Goal: Information Seeking & Learning: Learn about a topic

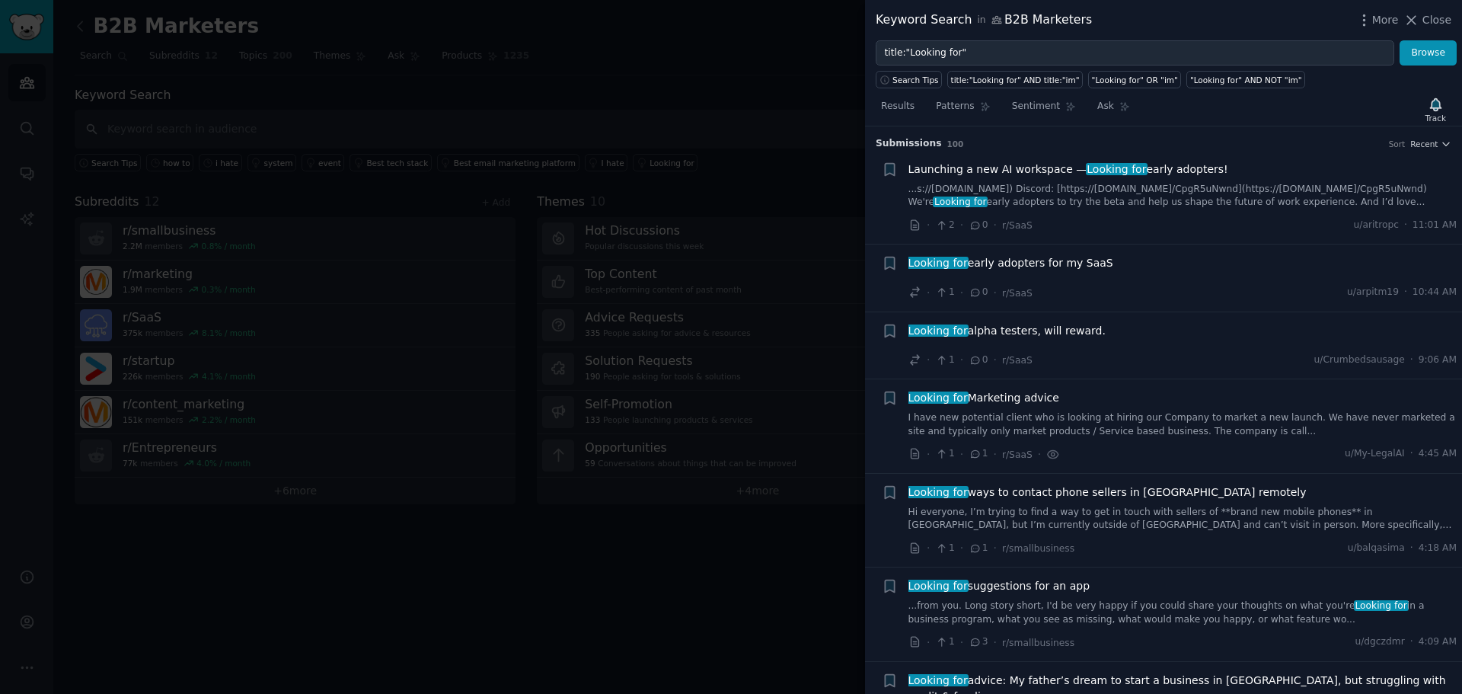
scroll to position [724, 0]
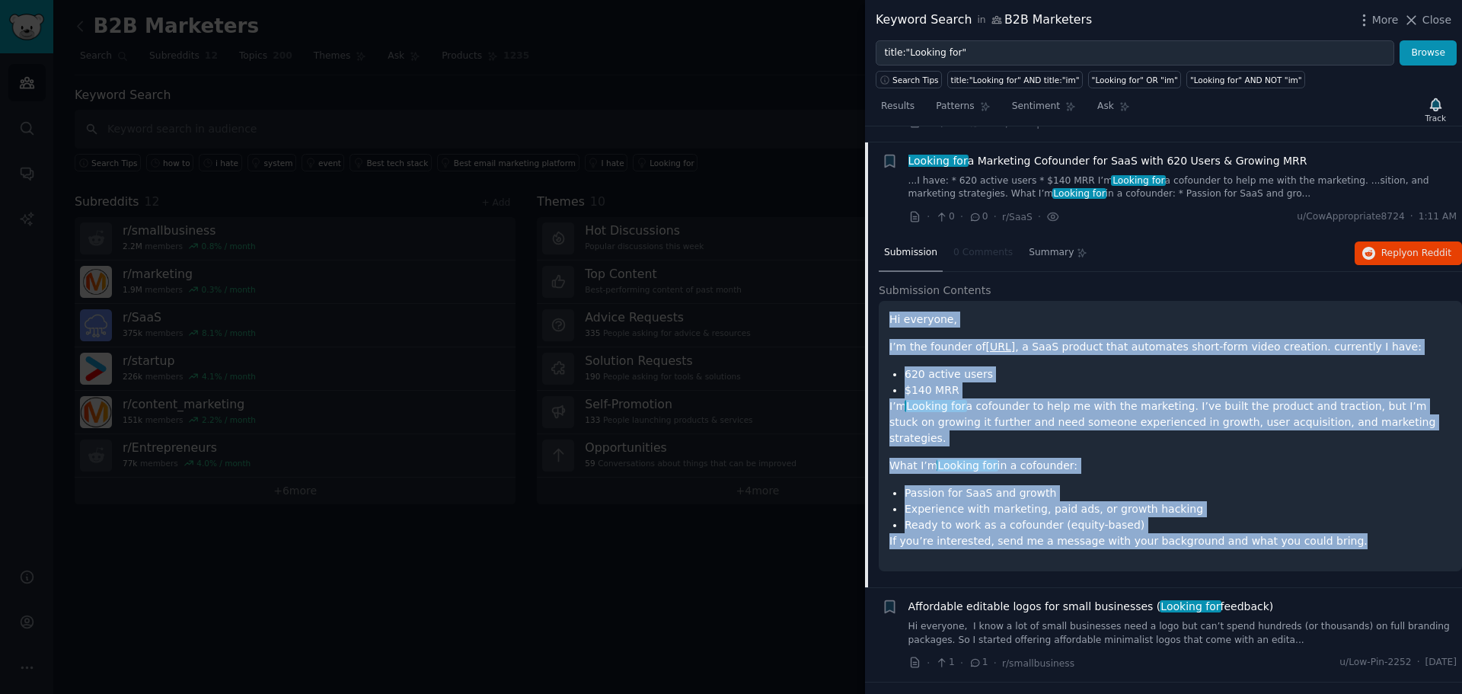
click at [1103, 501] on li "Experience with marketing, paid ads, or growth hacking" at bounding box center [1178, 509] width 547 height 16
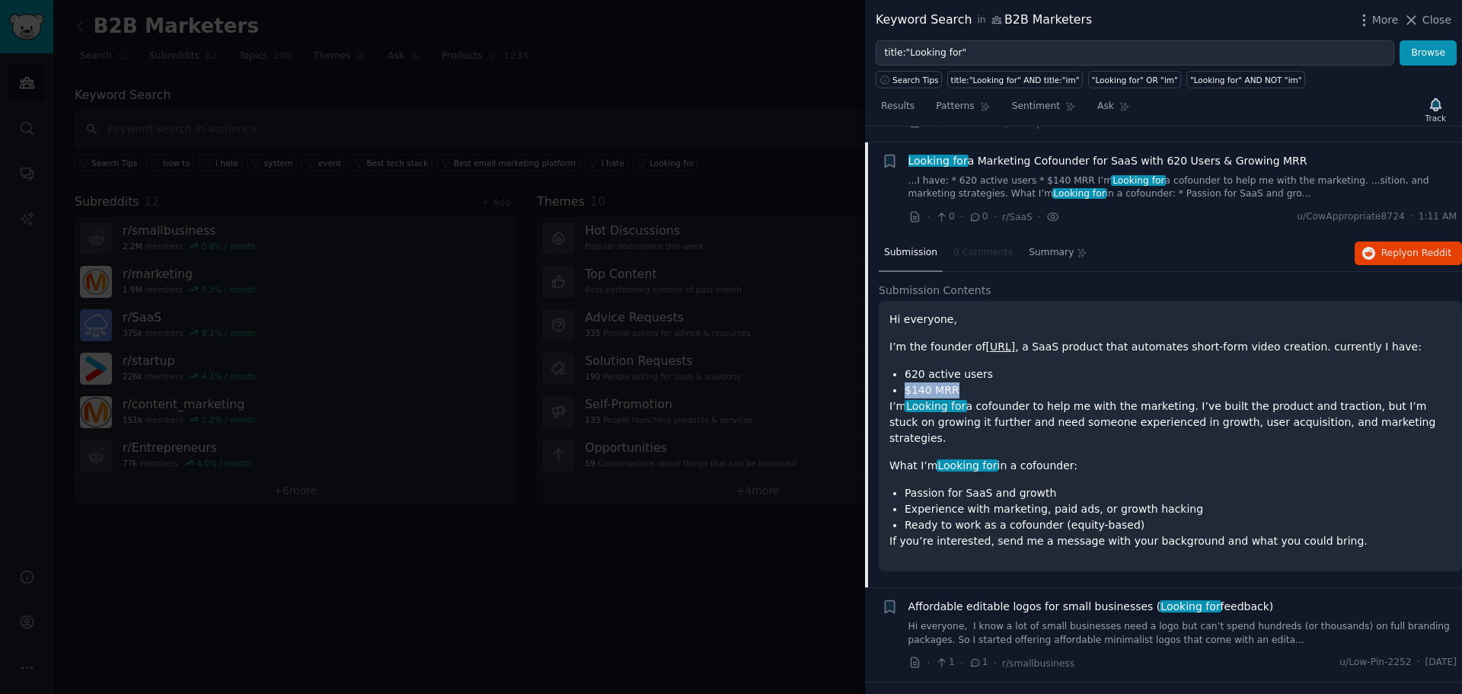
drag, startPoint x: 963, startPoint y: 372, endPoint x: 903, endPoint y: 369, distance: 59.5
click at [903, 369] on ul "620 active users $140 MRR" at bounding box center [1171, 382] width 562 height 32
click at [931, 382] on li "$140 MRR" at bounding box center [1178, 390] width 547 height 16
drag, startPoint x: 985, startPoint y: 364, endPoint x: 890, endPoint y: 365, distance: 95.2
click at [890, 366] on ul "620 active users $140 MRR" at bounding box center [1171, 382] width 562 height 32
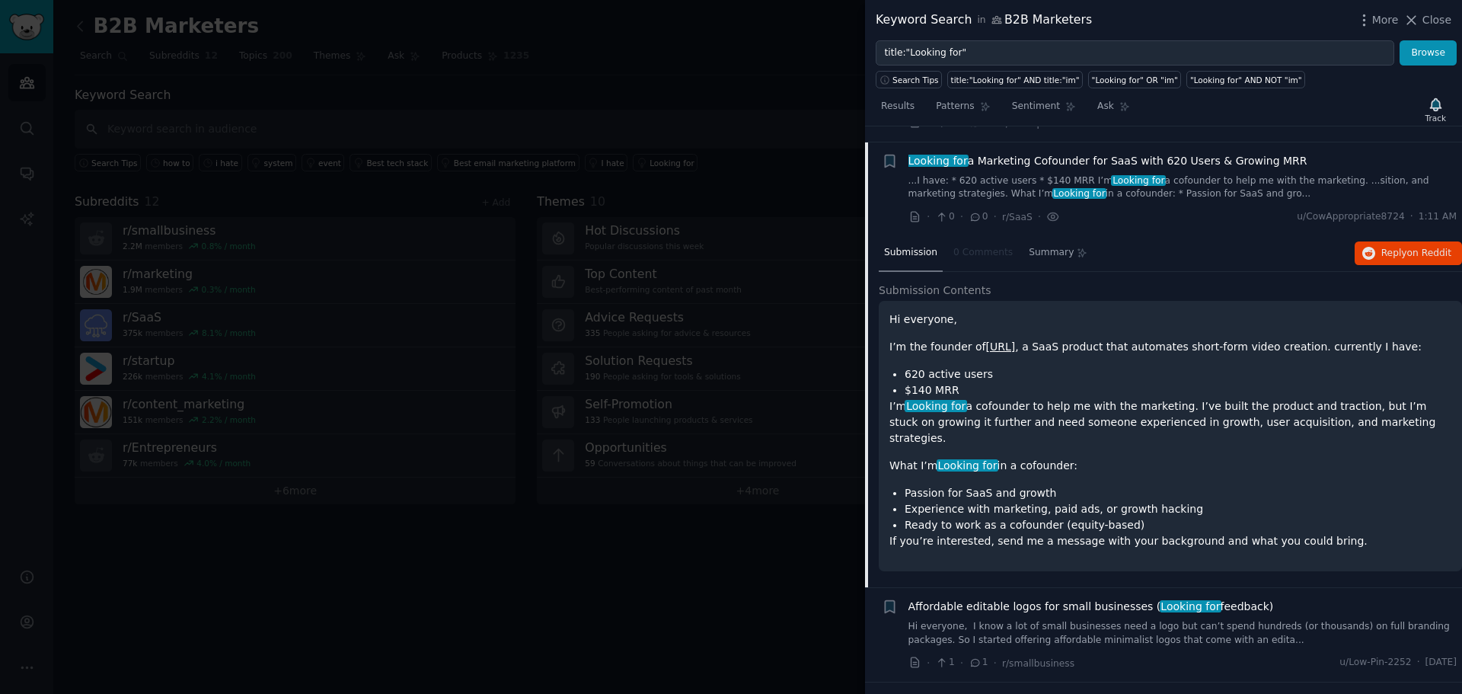
drag, startPoint x: 1135, startPoint y: 336, endPoint x: 1215, endPoint y: 354, distance: 82.0
click at [1144, 339] on p "I’m the founder of [URL] , a SaaS product that automates short-form video creat…" at bounding box center [1171, 347] width 562 height 16
click at [1385, 247] on span "Reply on Reddit" at bounding box center [1417, 254] width 70 height 14
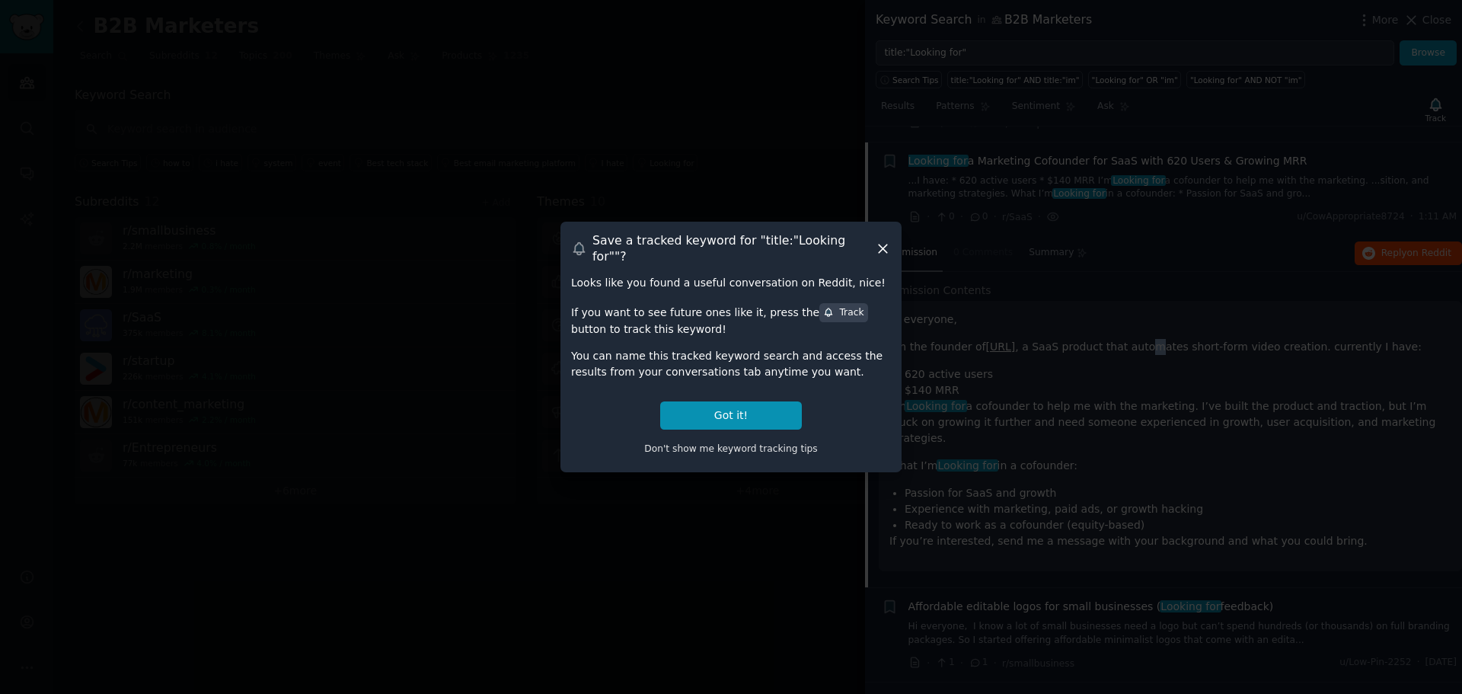
click at [886, 253] on icon at bounding box center [883, 249] width 16 height 16
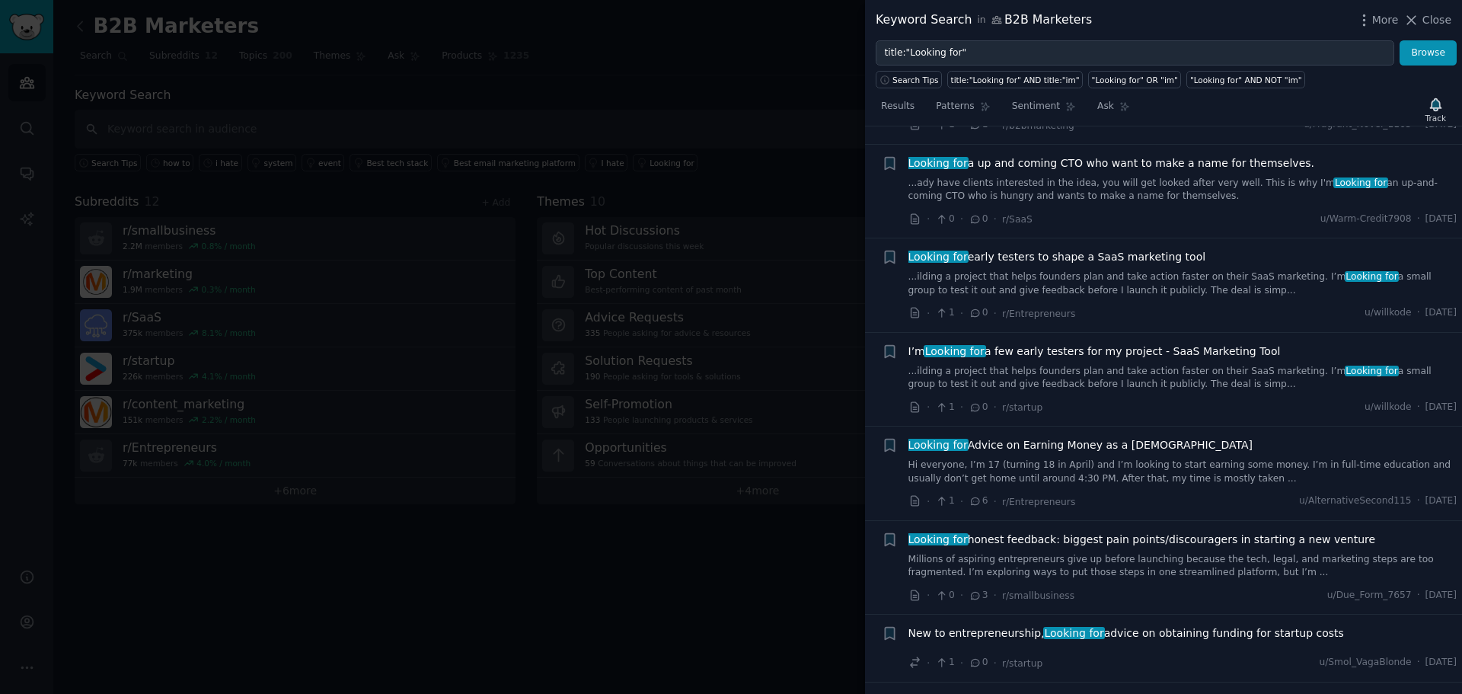
scroll to position [1790, 0]
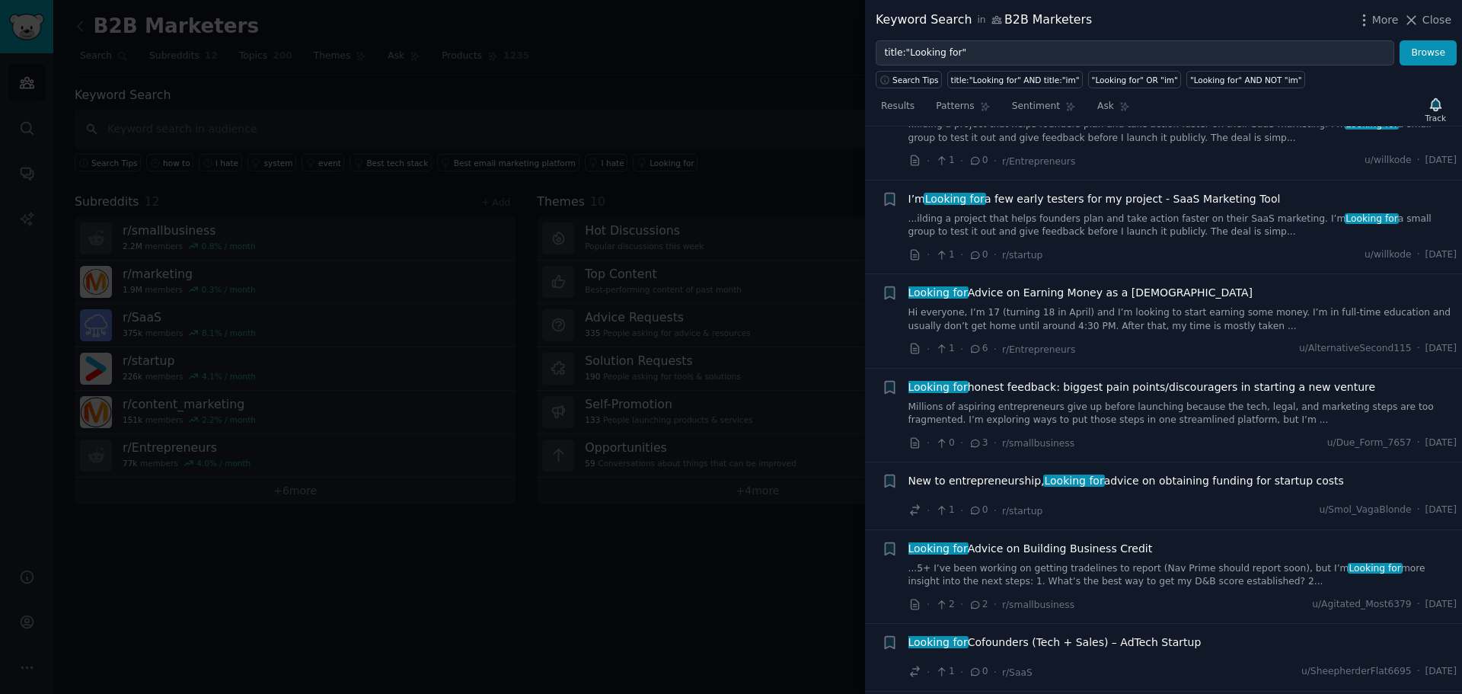
click at [1254, 401] on link "Millions of aspiring entrepreneurs give up before launching because the tech, l…" at bounding box center [1183, 414] width 549 height 27
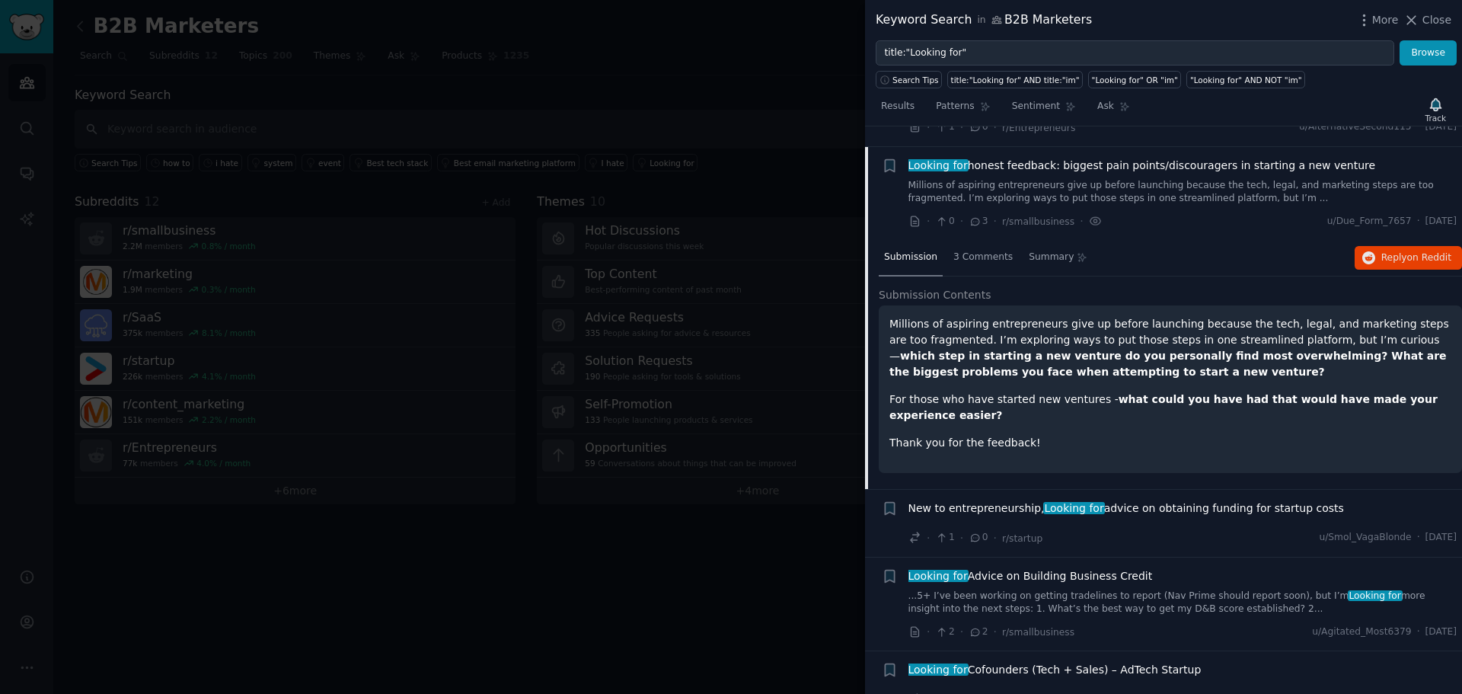
scroll to position [1664, 0]
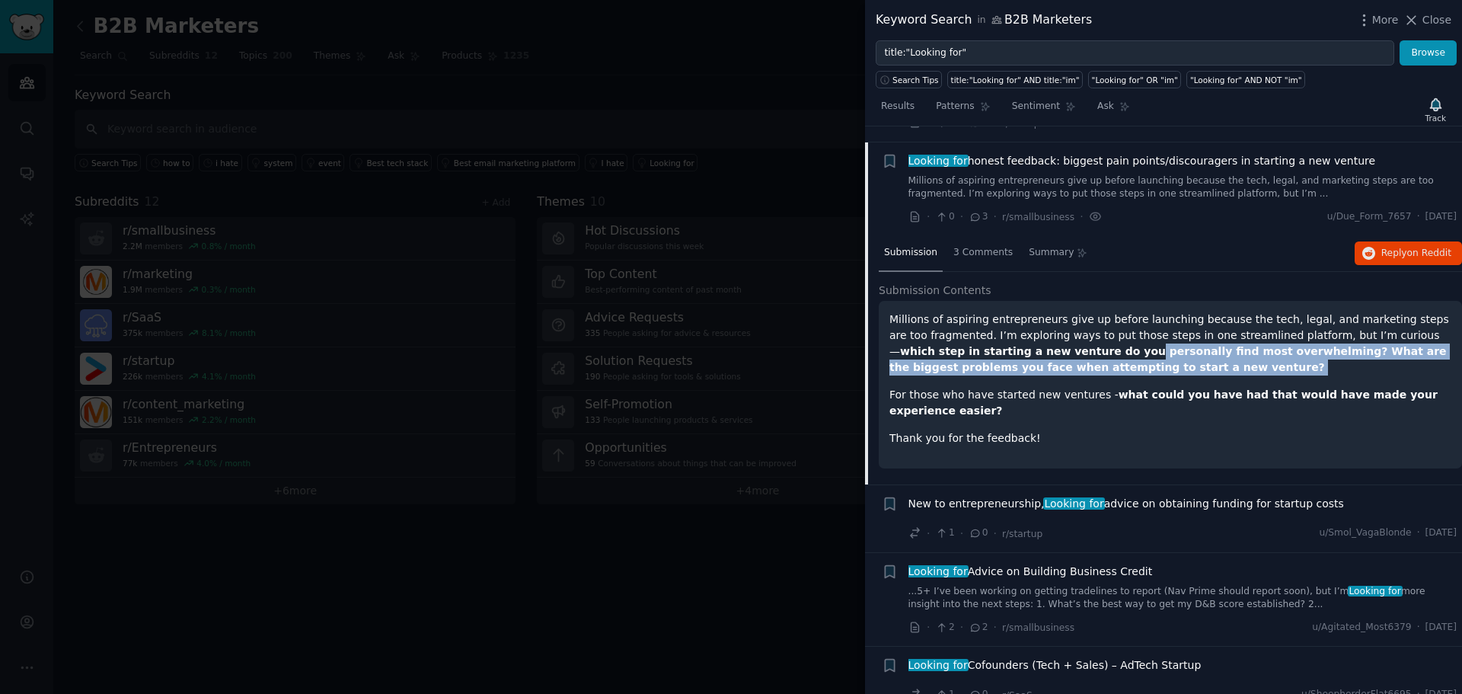
drag, startPoint x: 1151, startPoint y: 350, endPoint x: 1044, endPoint y: 339, distance: 107.2
click at [1040, 339] on p "Millions of aspiring entrepreneurs give up before launching because the tech, l…" at bounding box center [1171, 344] width 562 height 64
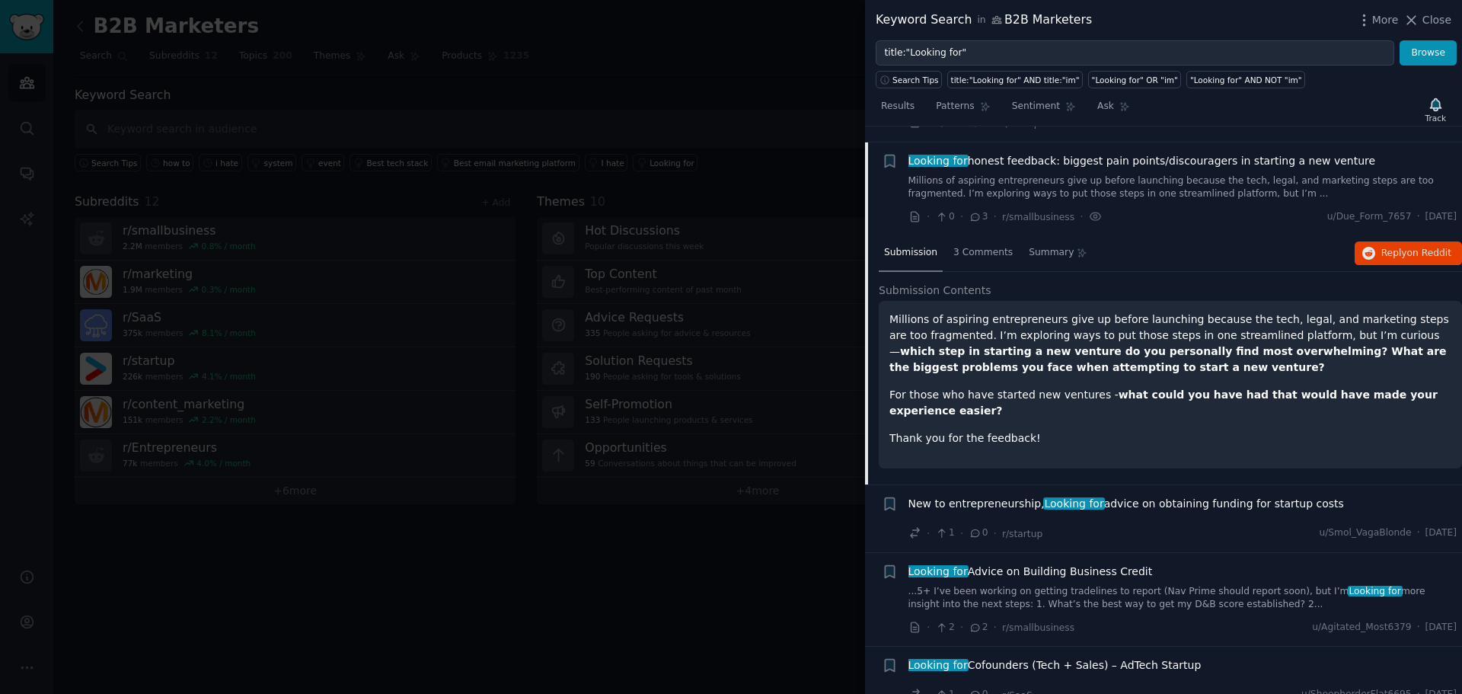
click at [795, 94] on div at bounding box center [731, 347] width 1462 height 694
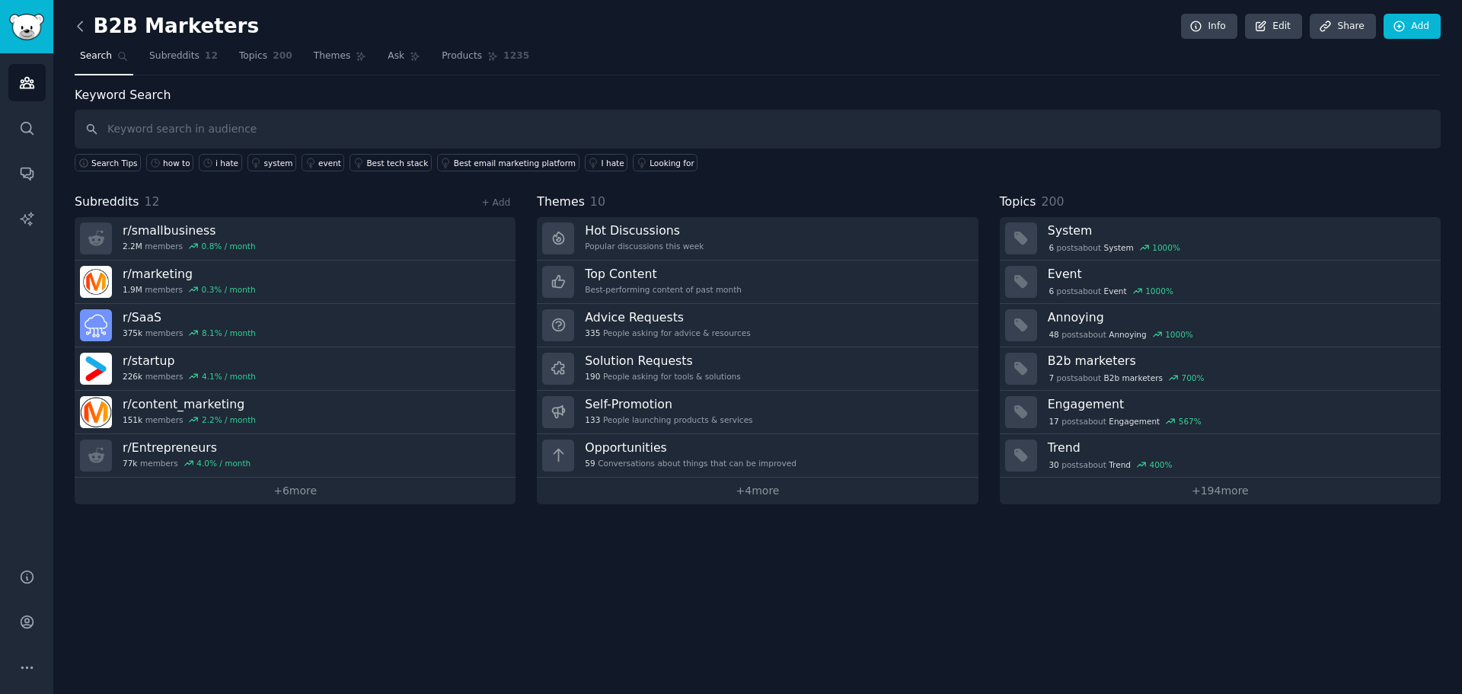
click at [80, 27] on icon at bounding box center [80, 26] width 16 height 16
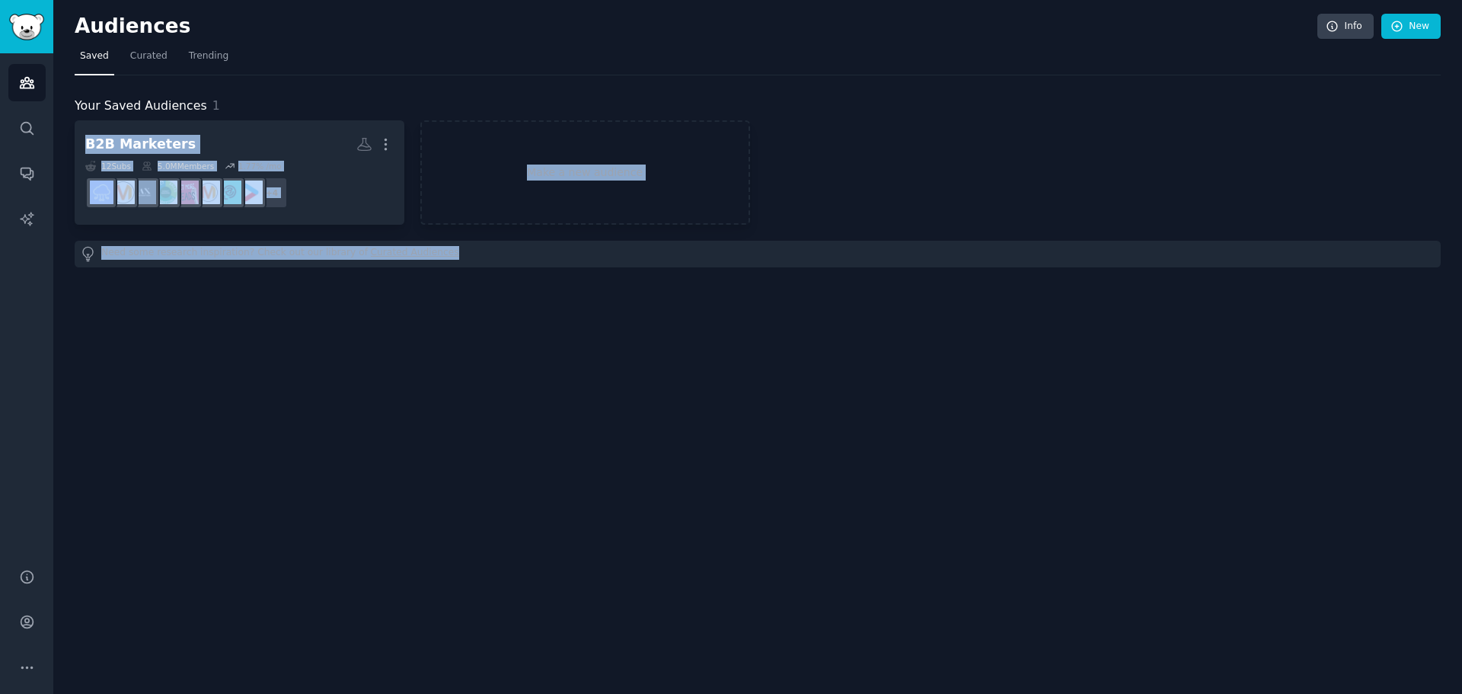
drag, startPoint x: 870, startPoint y: 106, endPoint x: 560, endPoint y: 248, distance: 340.8
click at [560, 248] on div "Your Saved Audiences 1 B2B Marketers More 12 Sub s 5.0M Members 1.77 % /mo + 4 …" at bounding box center [758, 182] width 1366 height 171
click at [624, 303] on div "Audiences Info New Saved Curated Trending Your Saved Audiences 1 B2B Marketers …" at bounding box center [757, 347] width 1409 height 694
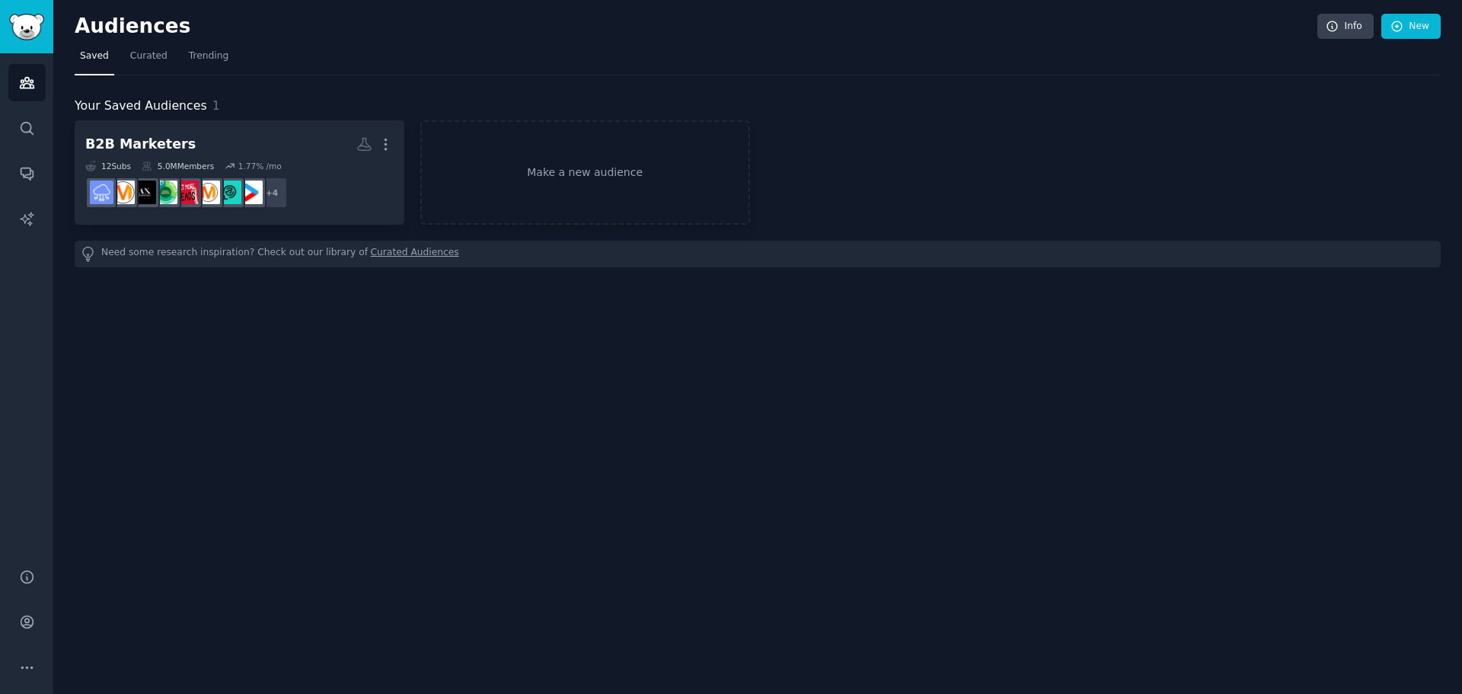
click at [788, 226] on div "B2B Marketers More 12 Sub s 5.0M Members 1.77 % /mo + 4 Make a new audience Nee…" at bounding box center [758, 193] width 1366 height 147
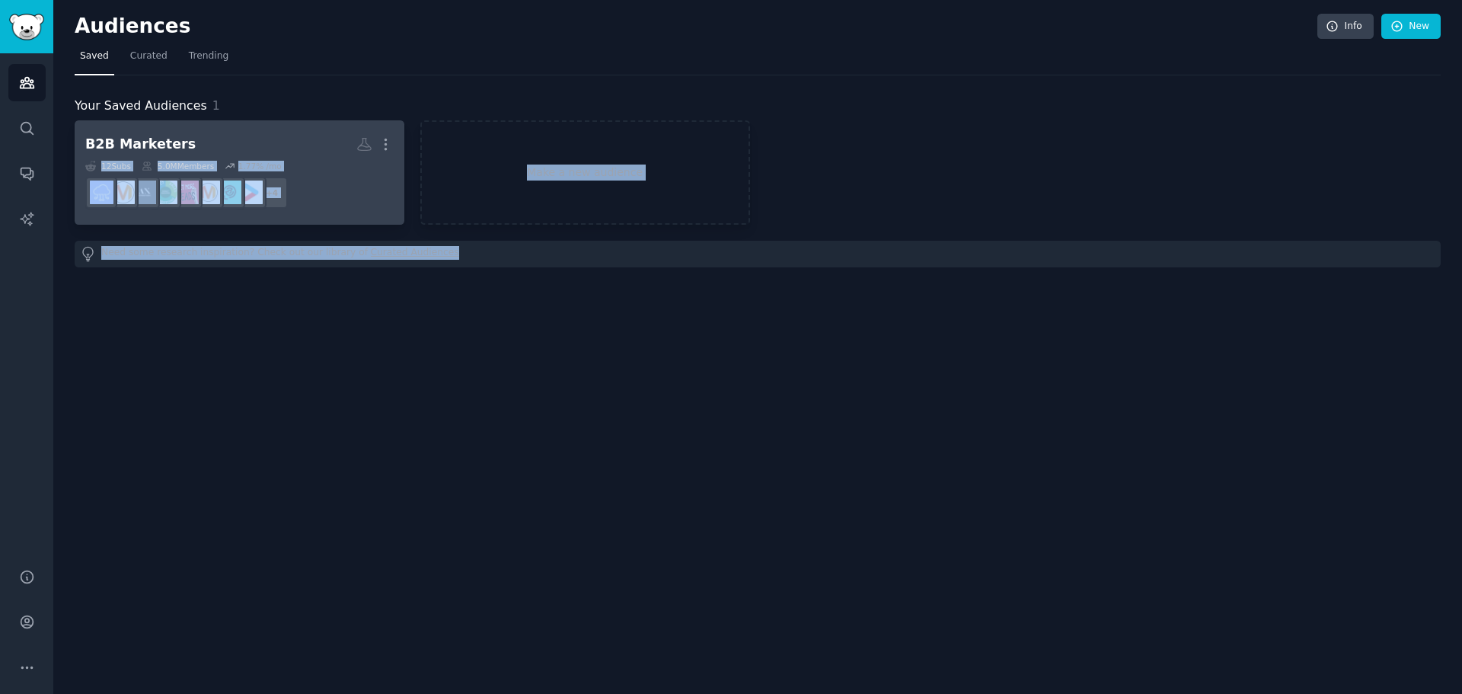
drag, startPoint x: 809, startPoint y: 234, endPoint x: 333, endPoint y: 125, distance: 488.3
click at [333, 126] on div "B2B Marketers More 12 Sub s 5.0M Members 1.77 % /mo + 4 Make a new audience Nee…" at bounding box center [758, 193] width 1366 height 147
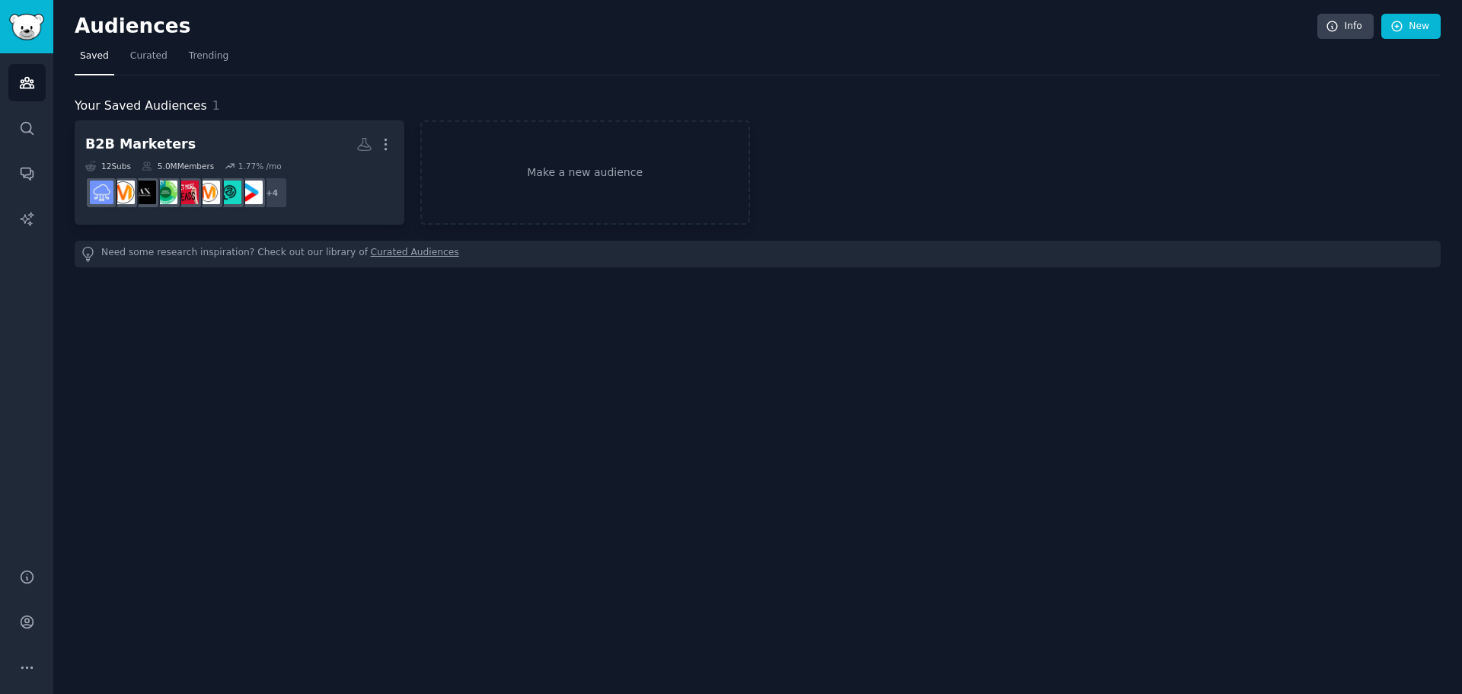
click at [370, 97] on div "Your Saved Audiences 1" at bounding box center [758, 106] width 1366 height 19
click at [613, 149] on link "Make a new audience" at bounding box center [585, 172] width 330 height 104
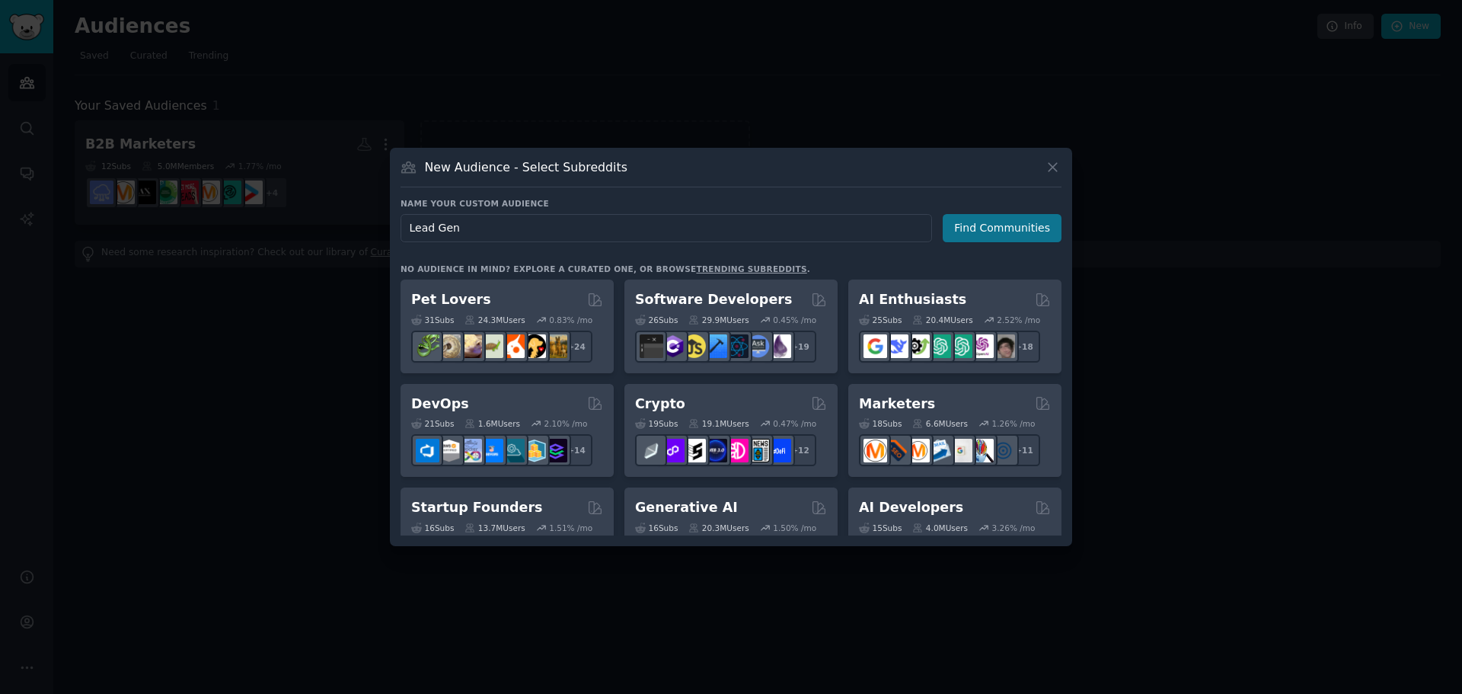
type input "Lead Gen"
click at [1027, 232] on button "Find Communities" at bounding box center [1002, 228] width 119 height 28
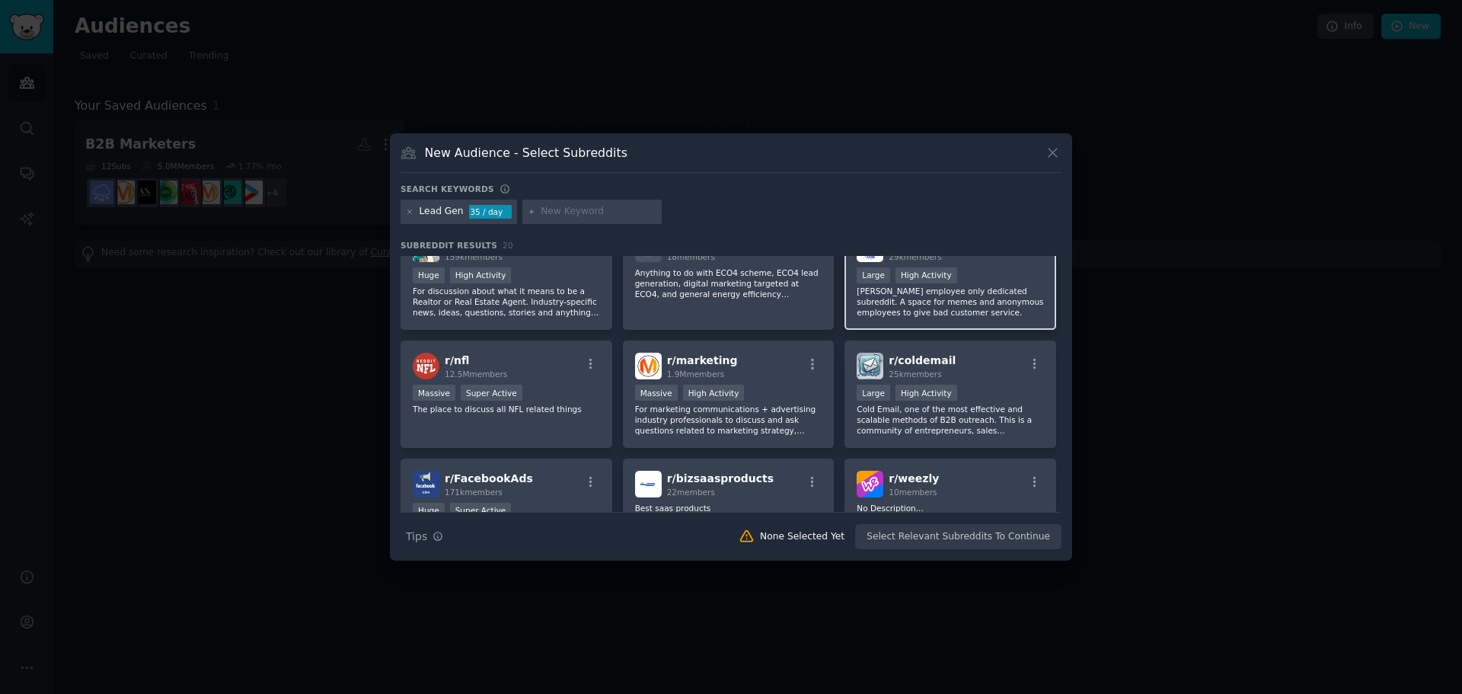
scroll to position [420, 0]
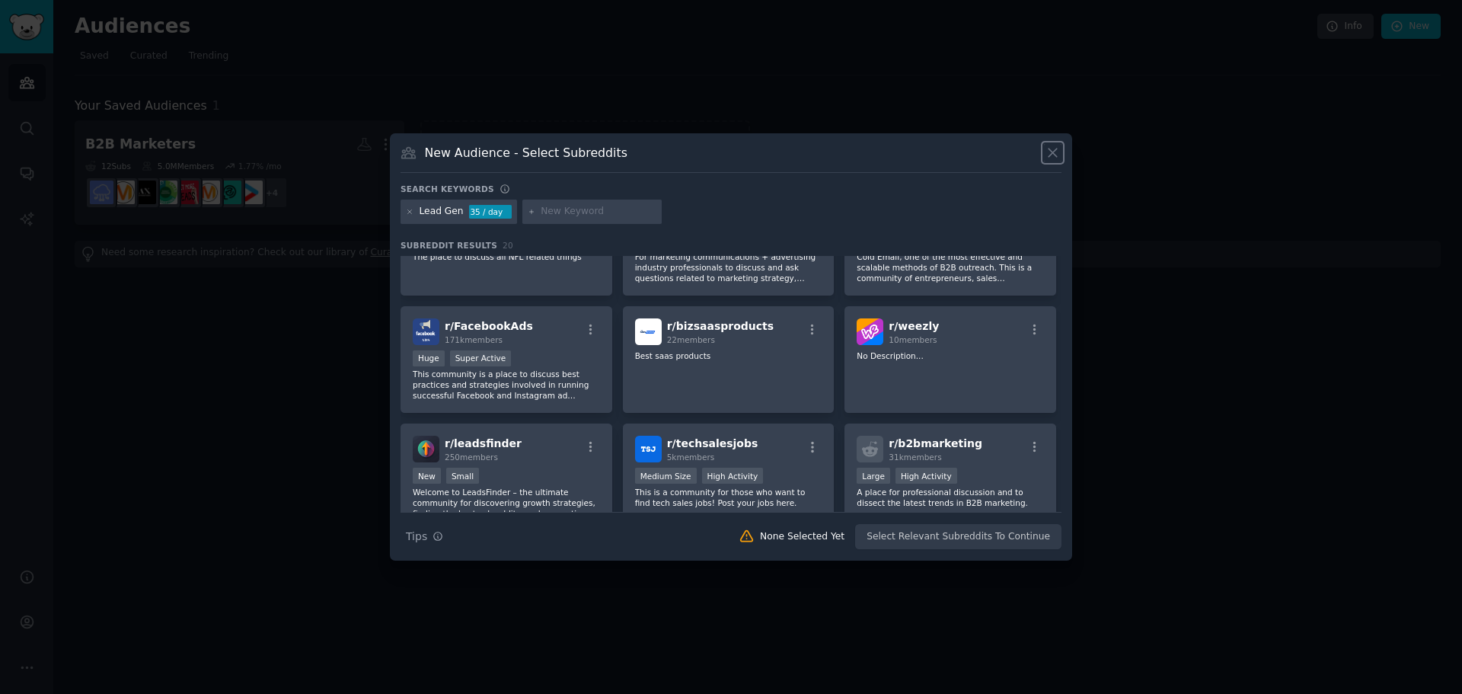
click at [1053, 152] on icon at bounding box center [1053, 153] width 16 height 16
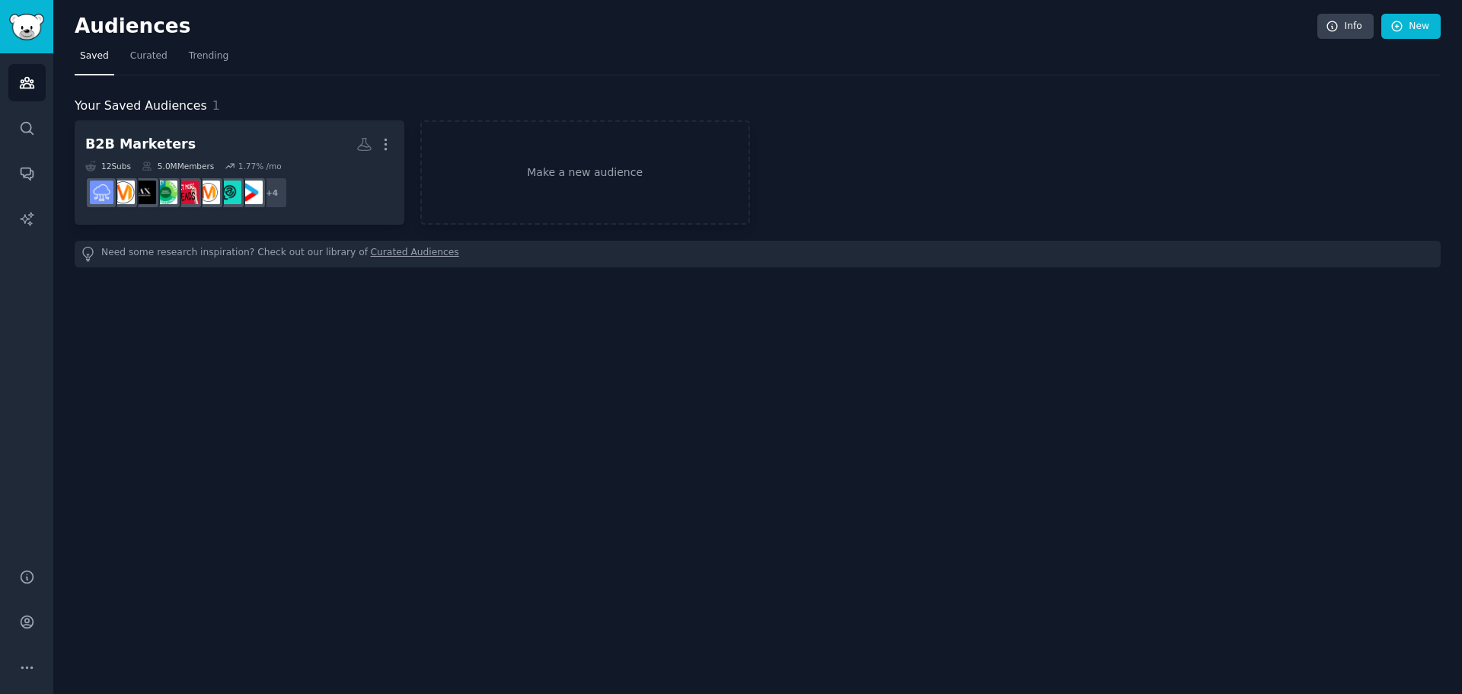
click at [371, 250] on link "Curated Audiences" at bounding box center [415, 254] width 88 height 16
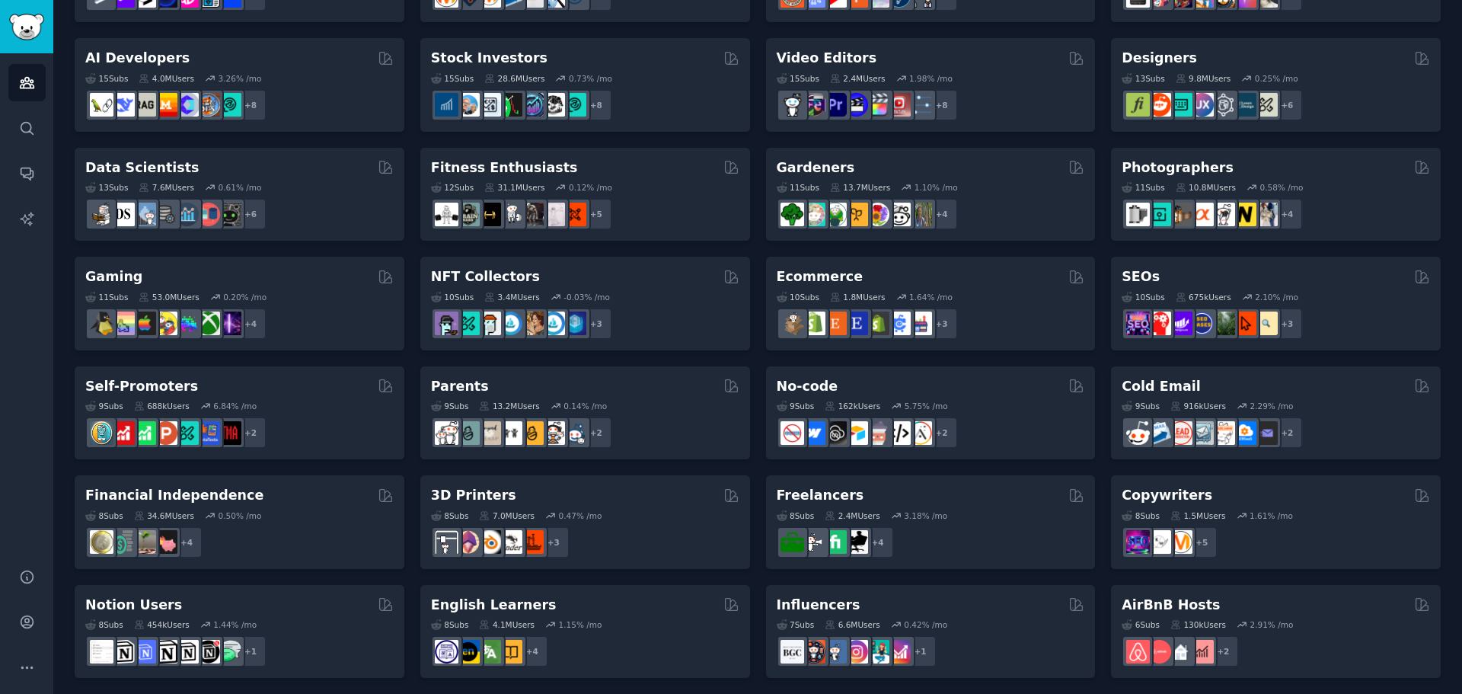
scroll to position [305, 0]
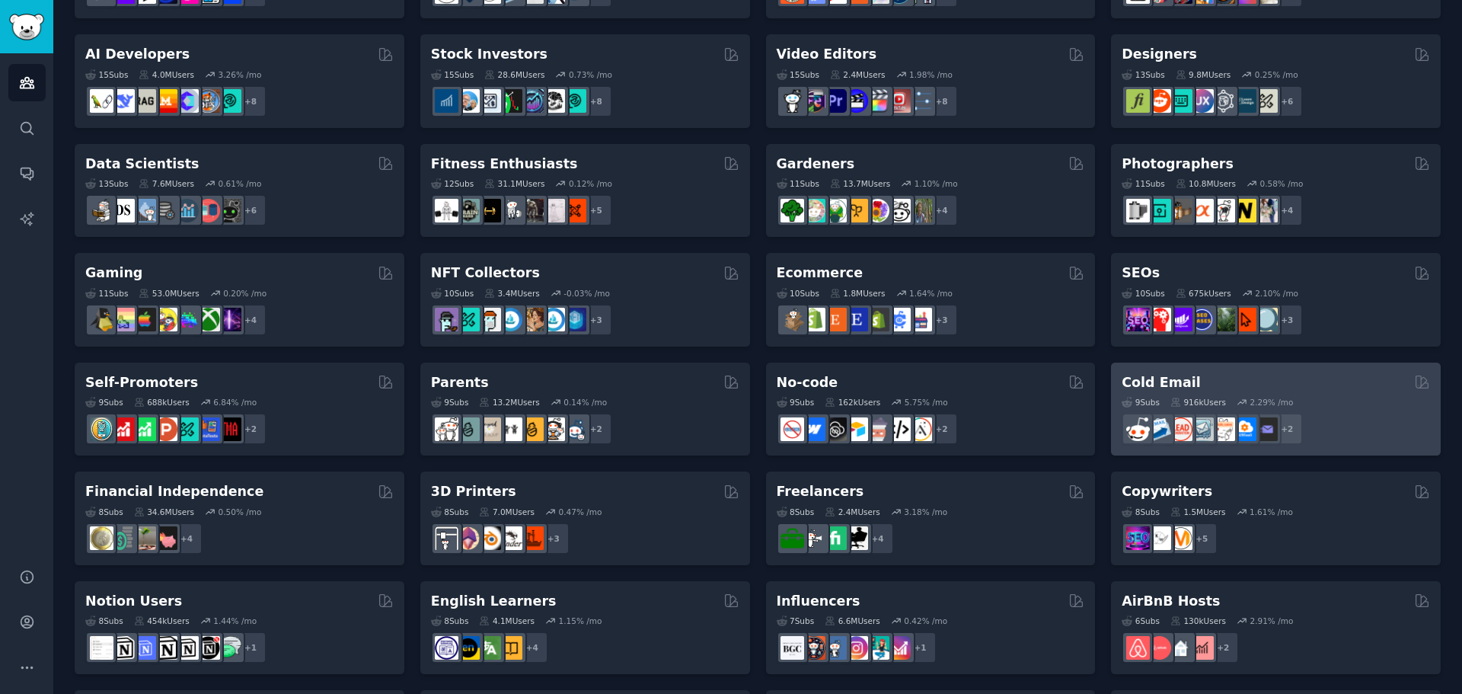
click at [1284, 380] on div "Cold Email" at bounding box center [1276, 382] width 308 height 19
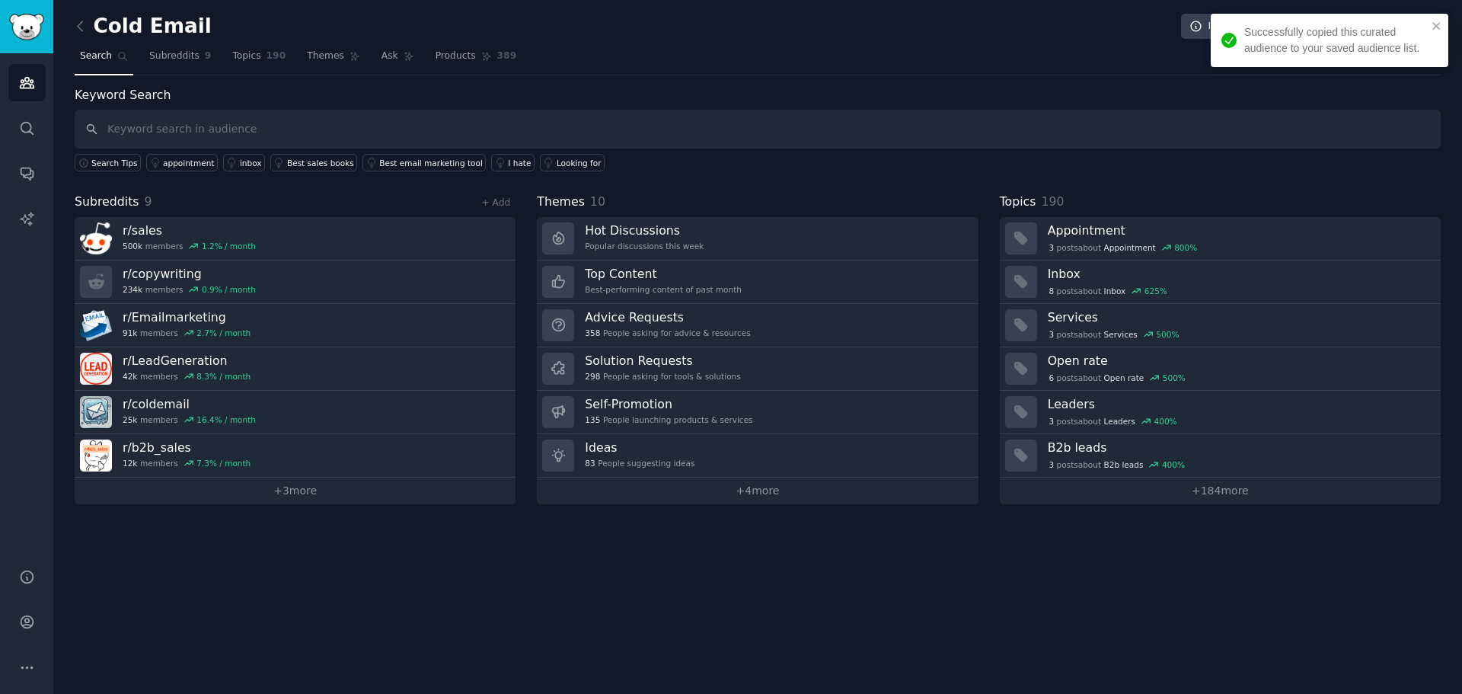
type input "h"
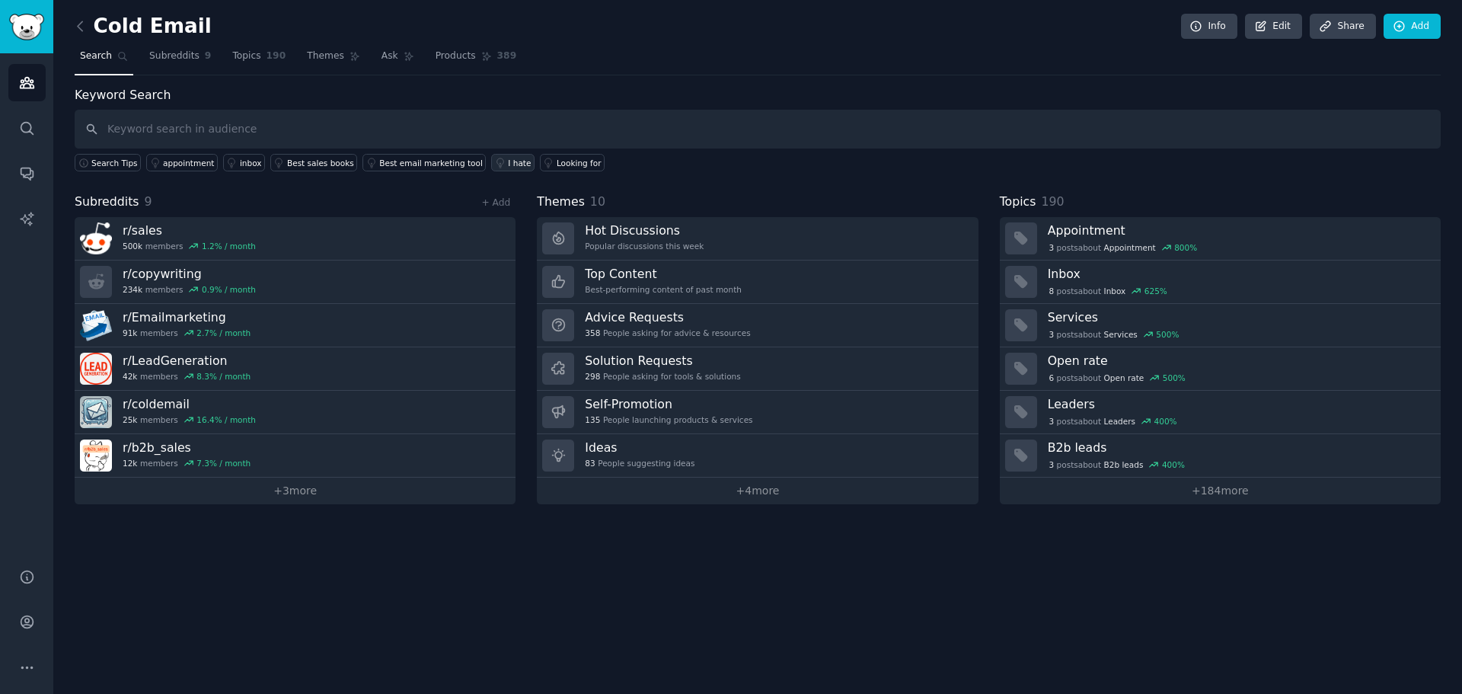
click at [508, 160] on div "I hate" at bounding box center [519, 163] width 23 height 11
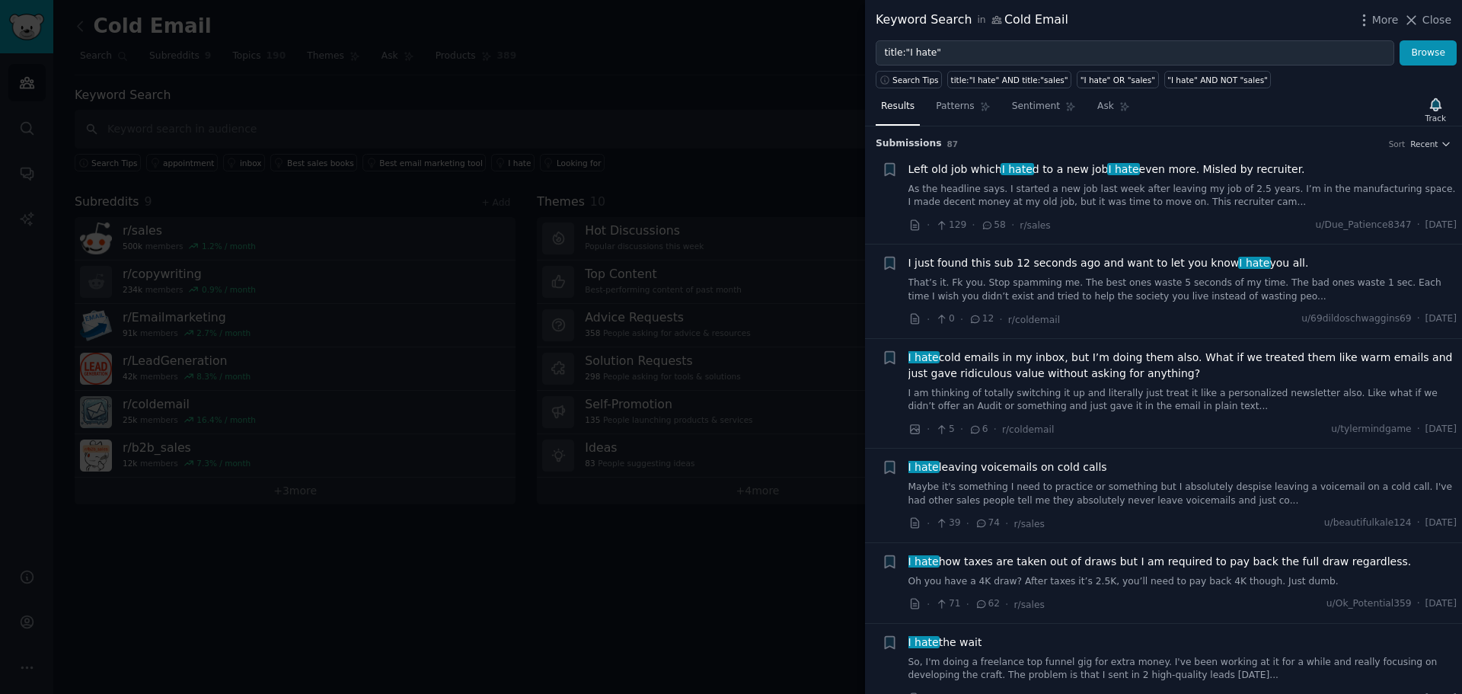
click at [974, 374] on span "I hate cold emails in my inbox, but I’m doing them also. What if we treated the…" at bounding box center [1183, 366] width 549 height 32
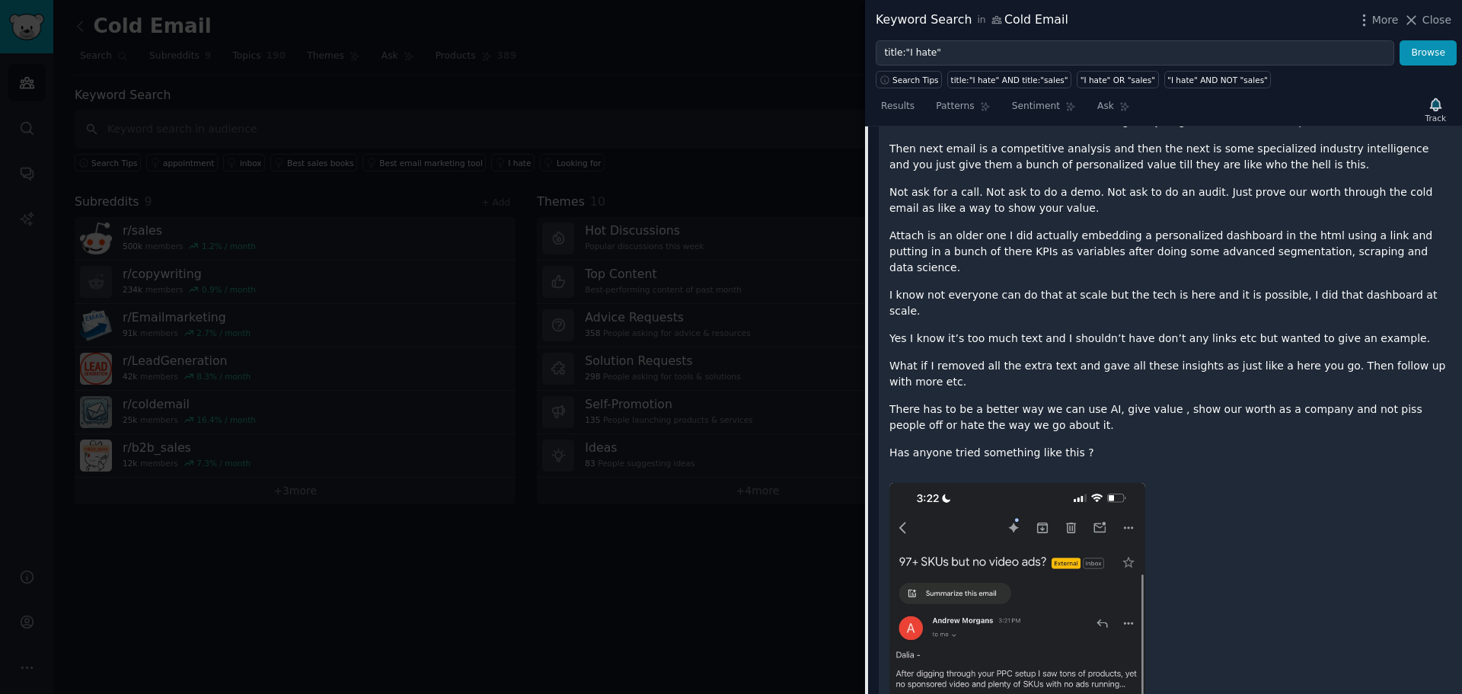
scroll to position [213, 0]
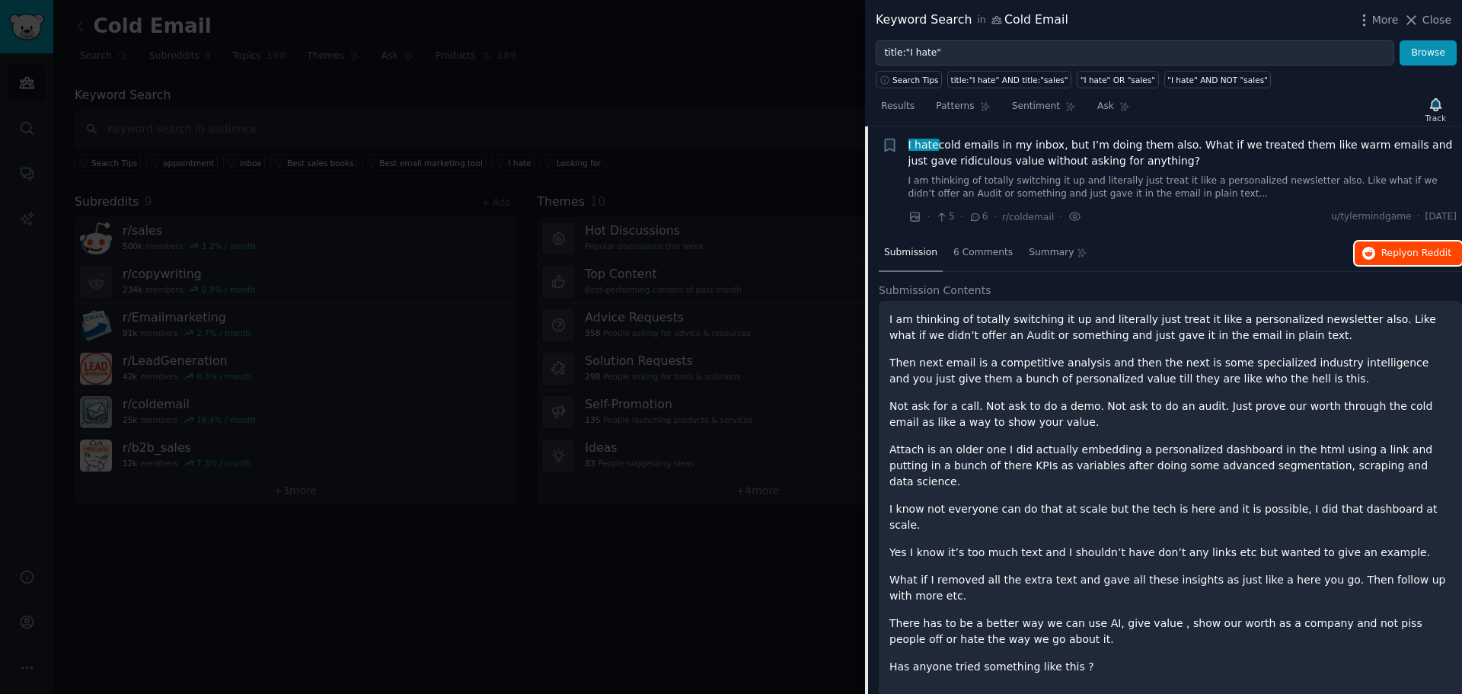
click at [1397, 257] on span "Reply on Reddit" at bounding box center [1417, 254] width 70 height 14
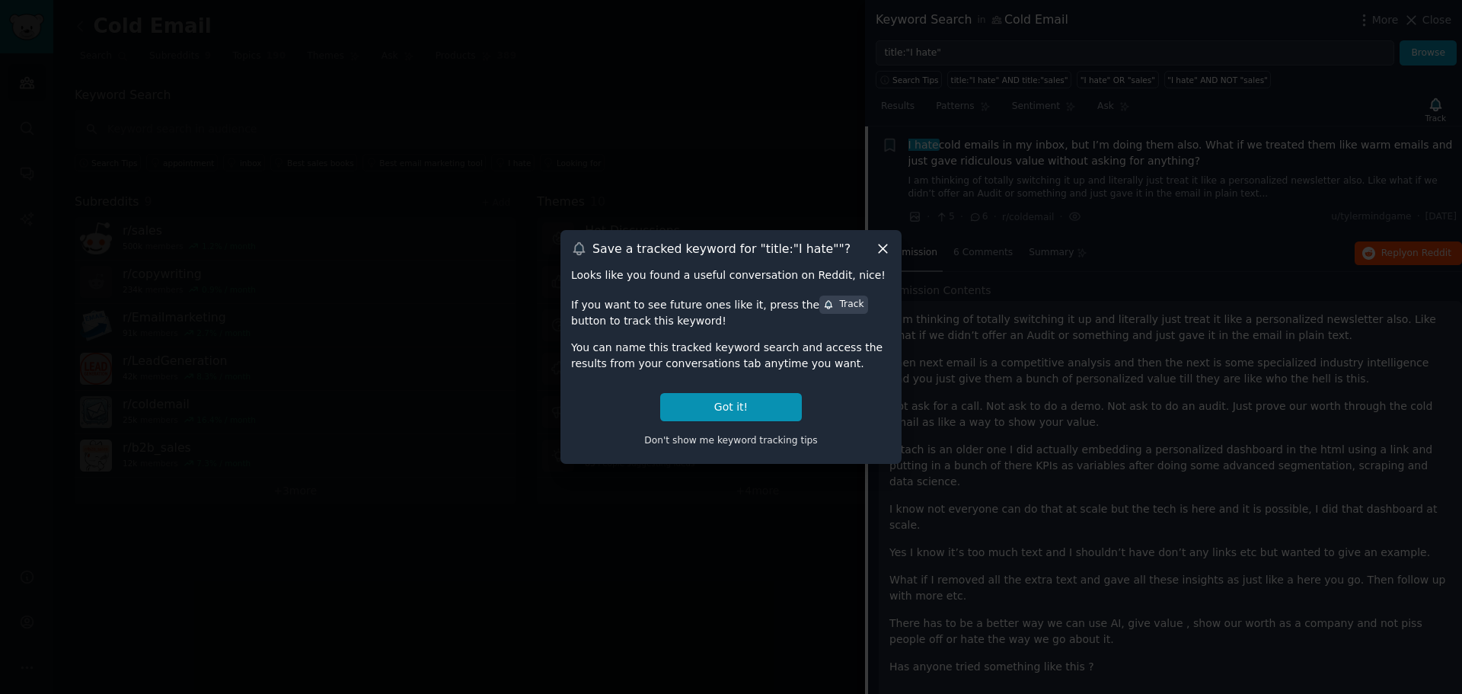
click at [883, 246] on icon at bounding box center [883, 249] width 16 height 16
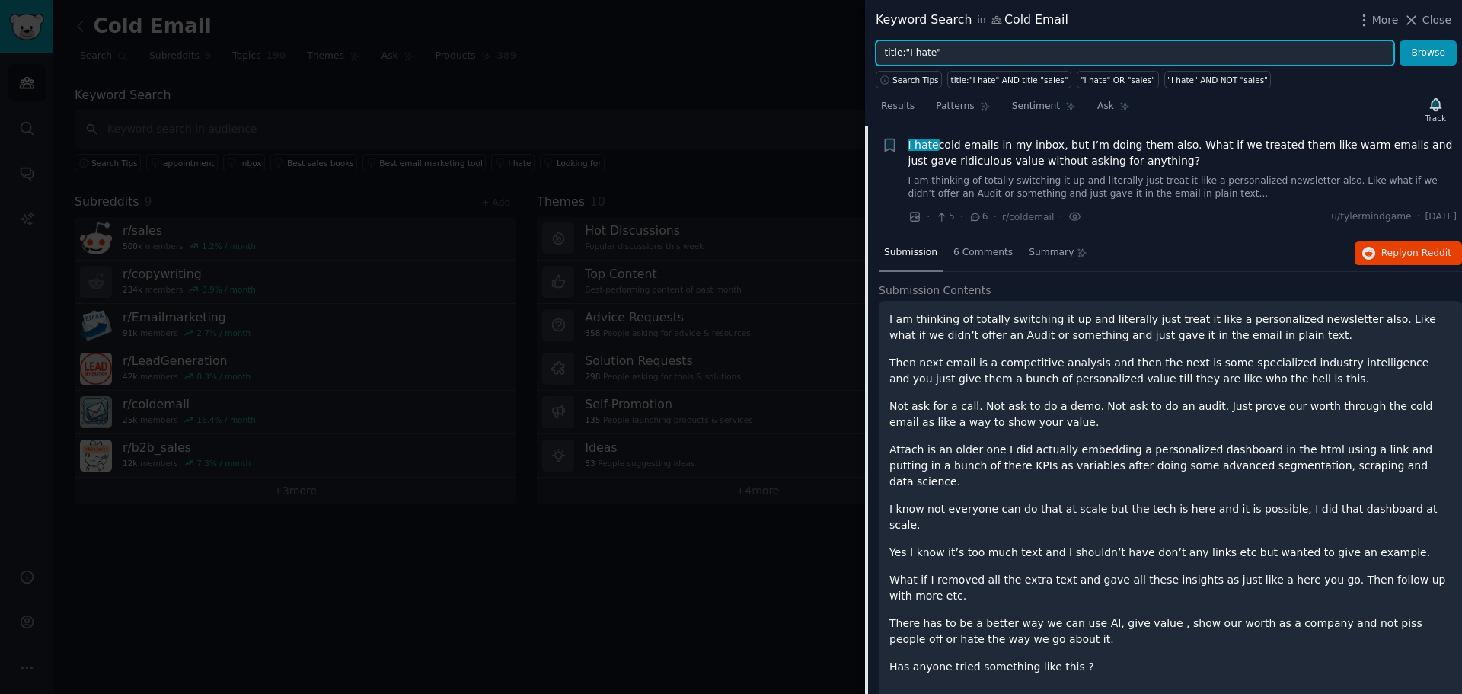
click at [999, 47] on input "title:"I hate"" at bounding box center [1135, 53] width 519 height 26
drag, startPoint x: 1002, startPoint y: 52, endPoint x: 857, endPoint y: 38, distance: 145.4
click at [857, 38] on div "Keyword Search in Cold Email More Close title:"I hate" Browse Search Tips title…" at bounding box center [731, 347] width 1462 height 694
type input "rfp"
click at [1400, 40] on button "Browse" at bounding box center [1428, 53] width 57 height 26
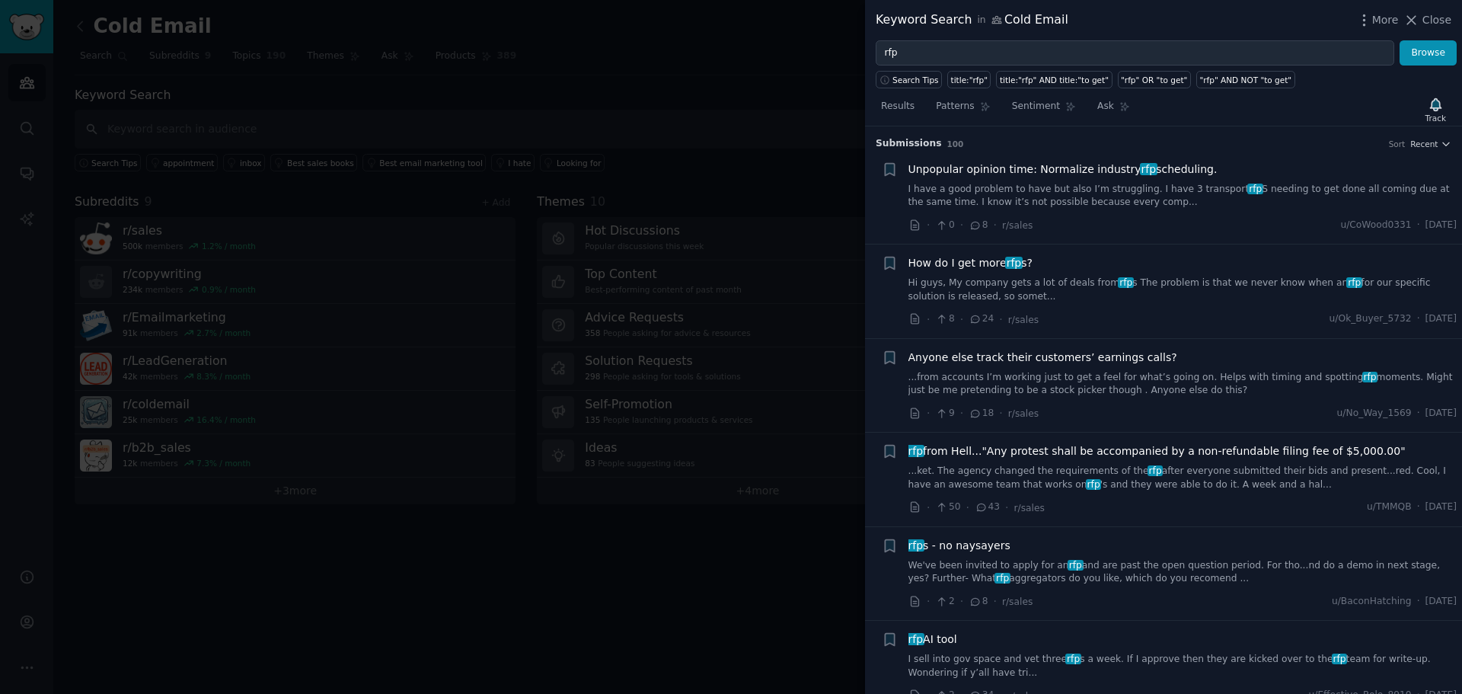
click at [1268, 276] on div "How do I get more rfp s? Hi guys, My company gets a lot of deals from rfp s The…" at bounding box center [1183, 279] width 549 height 48
click at [1197, 281] on link "Hi guys, My company gets a lot of deals from rfp s The problem is that we never…" at bounding box center [1183, 289] width 549 height 27
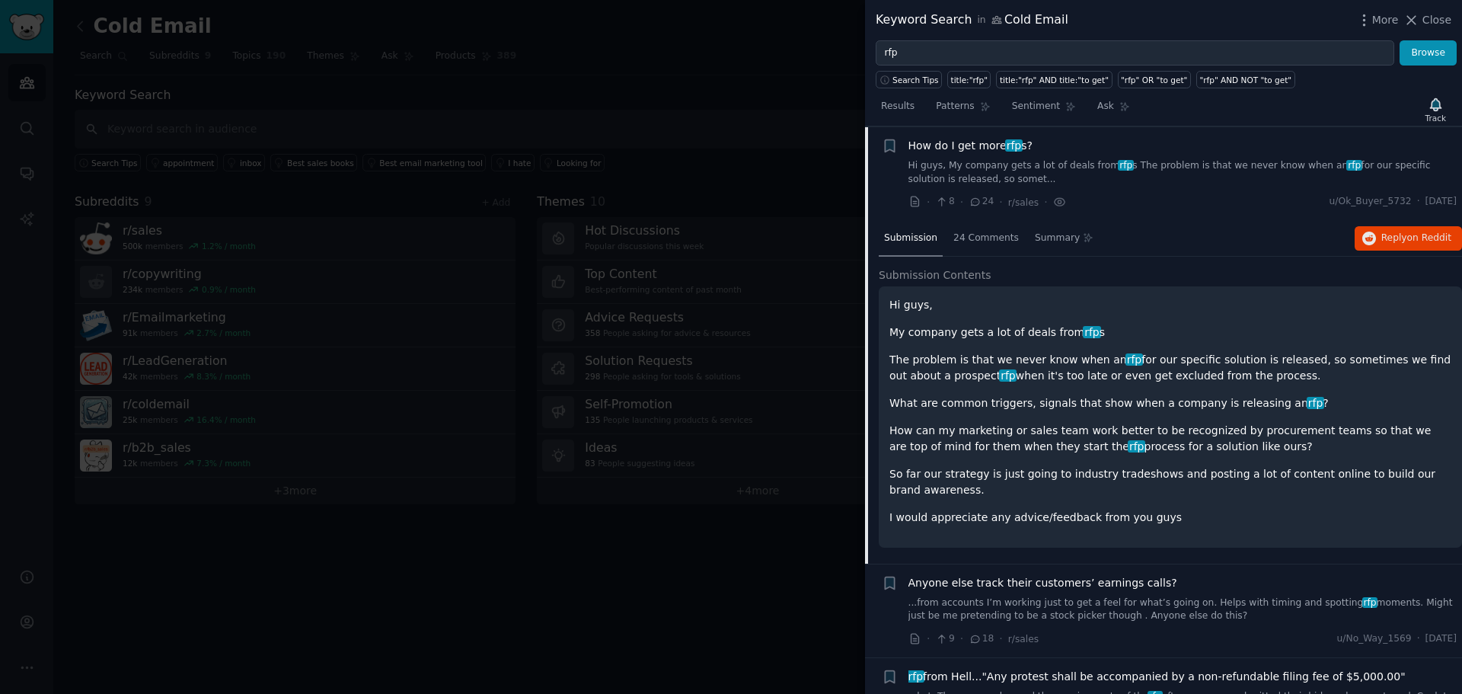
scroll to position [118, 0]
click at [1385, 234] on span "Reply on Reddit" at bounding box center [1417, 238] width 70 height 14
